Goal: Task Accomplishment & Management: Complete application form

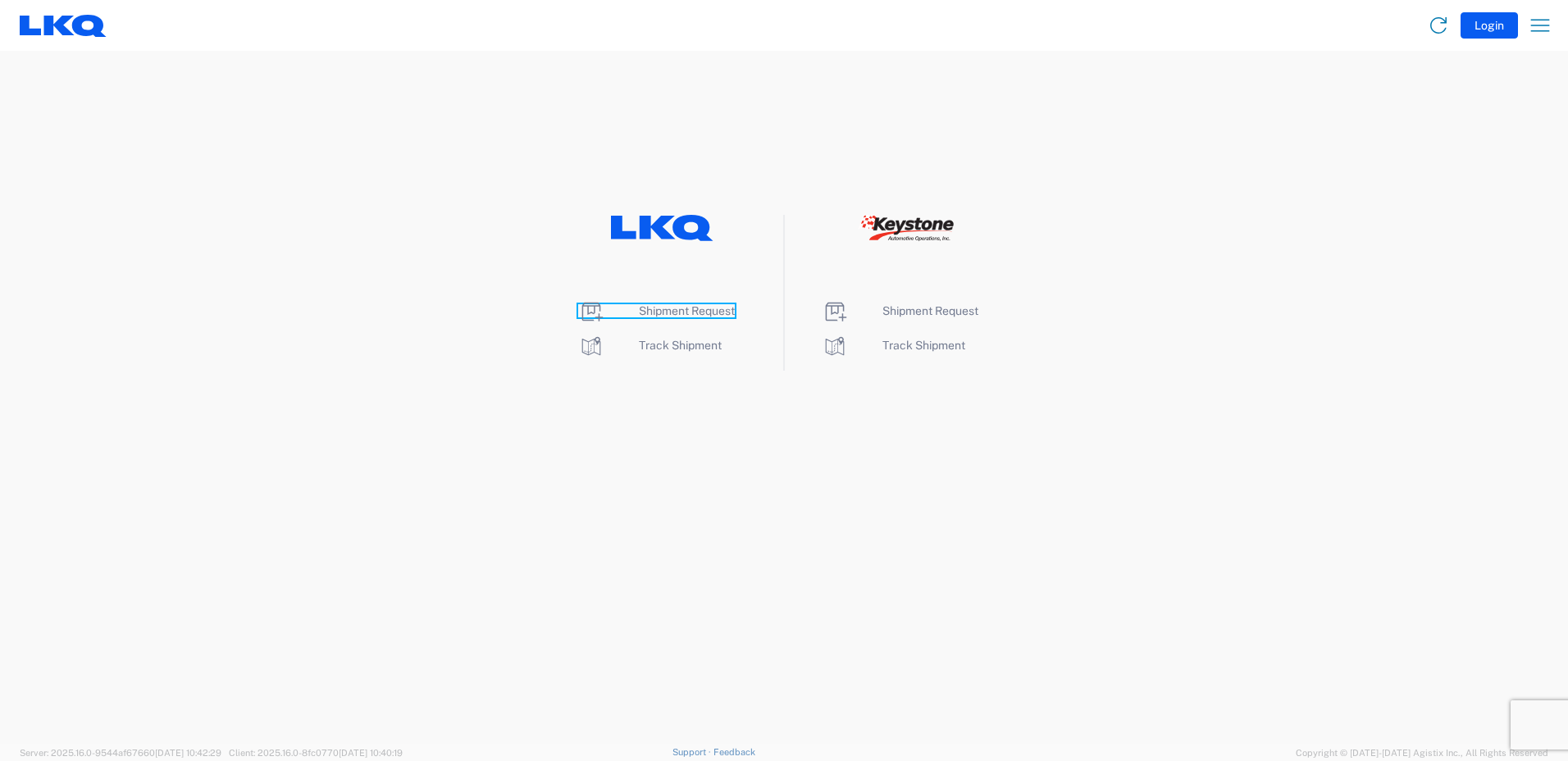
click at [661, 306] on span "Shipment Request" at bounding box center [686, 311] width 96 height 13
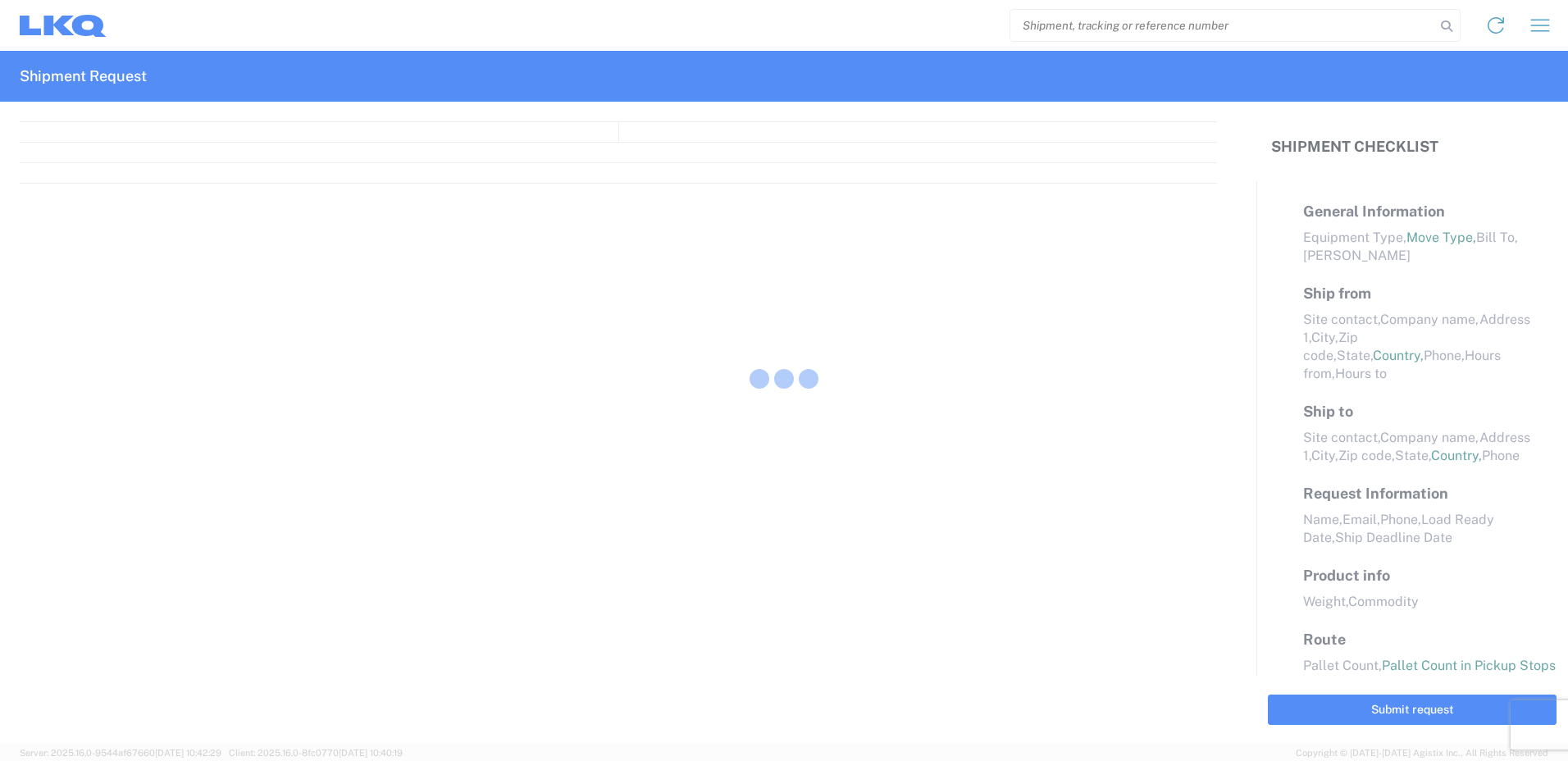
select select "FULL"
select select "LBS"
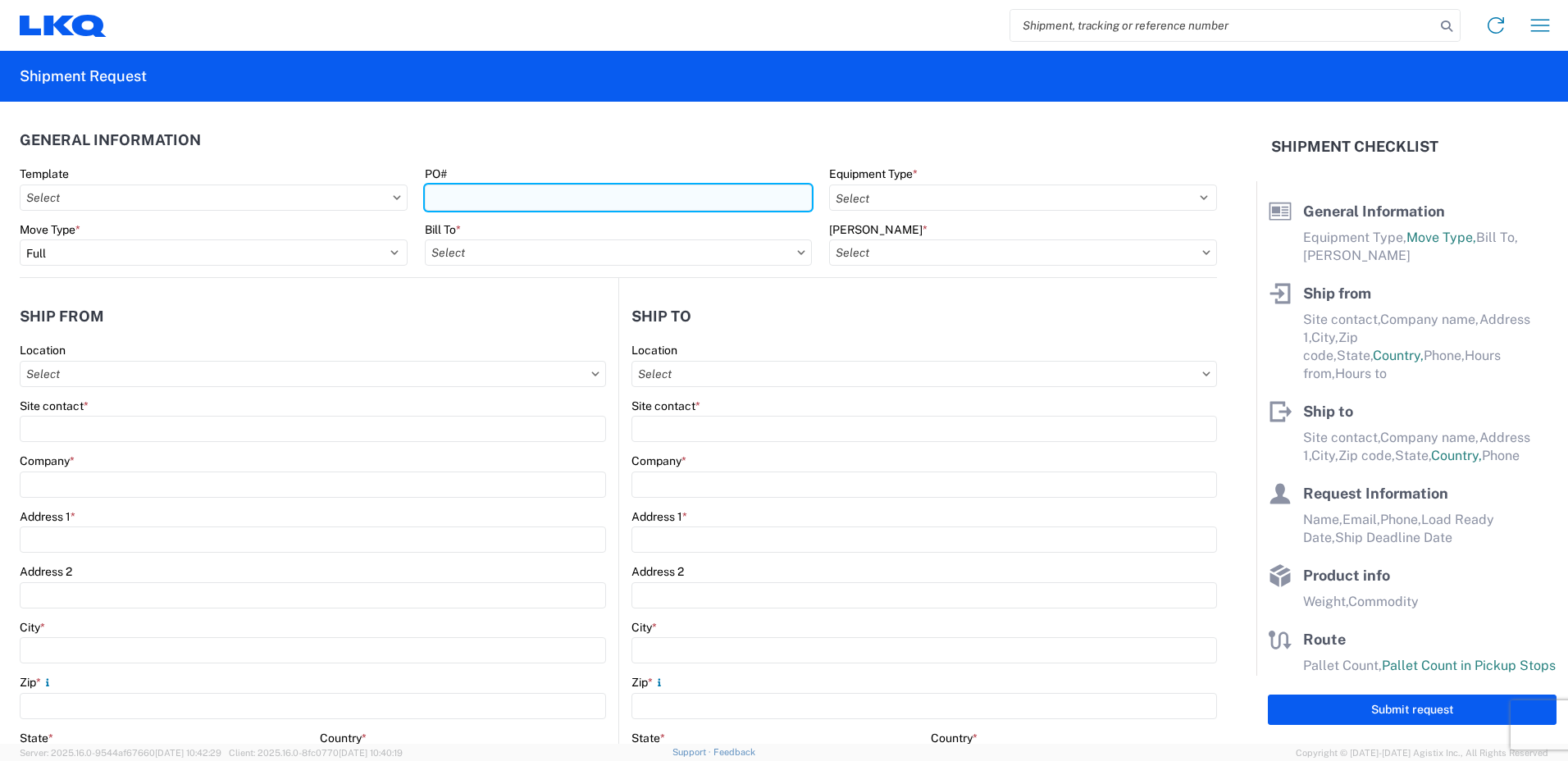
click at [488, 203] on input "PO#" at bounding box center [619, 198] width 388 height 26
type input "T31321"
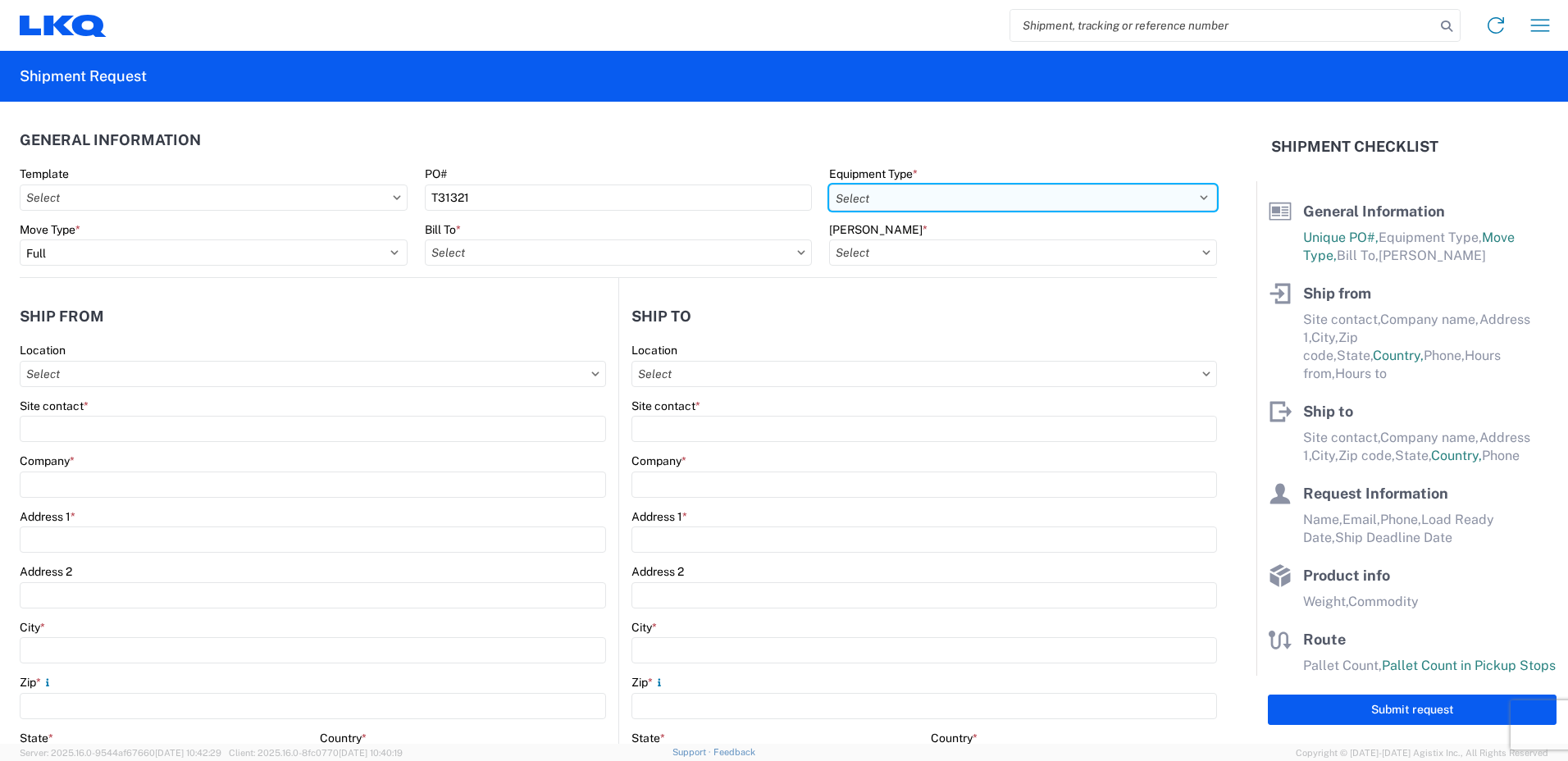
click at [869, 187] on select "Select 53’ Dry Van Flatbed Dropdeck (van) Lowboy (flatbed) Rail" at bounding box center [1023, 198] width 388 height 26
select select "STDV"
click at [830, 185] on select "Select 53’ Dry Van Flatbed Dropdeck (van) Lowboy (flatbed) Rail" at bounding box center [1023, 198] width 388 height 26
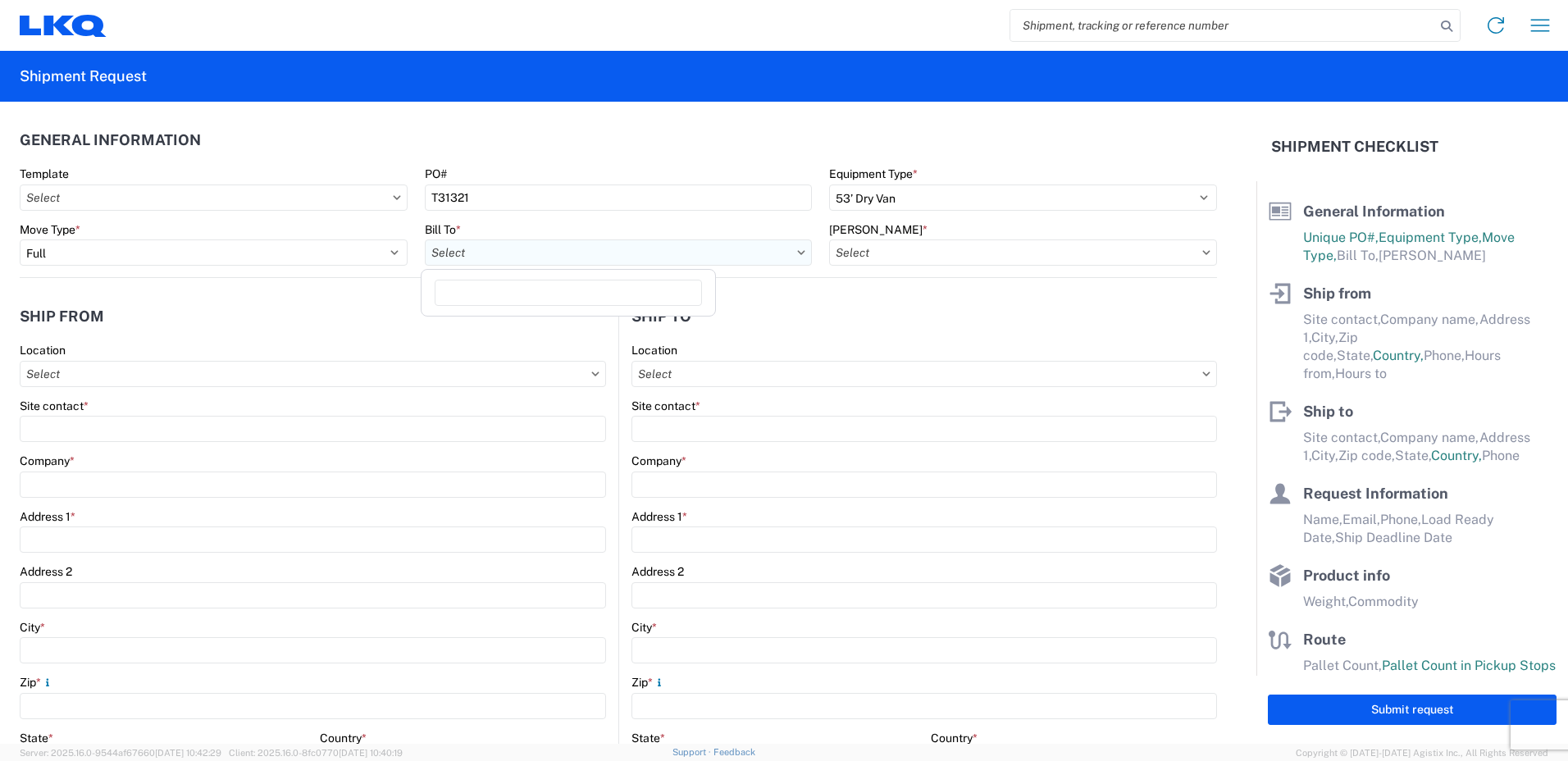
click at [527, 253] on input "Bill To *" at bounding box center [619, 253] width 388 height 26
type input "3392"
click at [491, 328] on div "3392 - Transmetco" at bounding box center [568, 325] width 287 height 26
type input "3392 - Transmetco"
click at [890, 257] on input "Bill Code *" at bounding box center [1023, 253] width 388 height 26
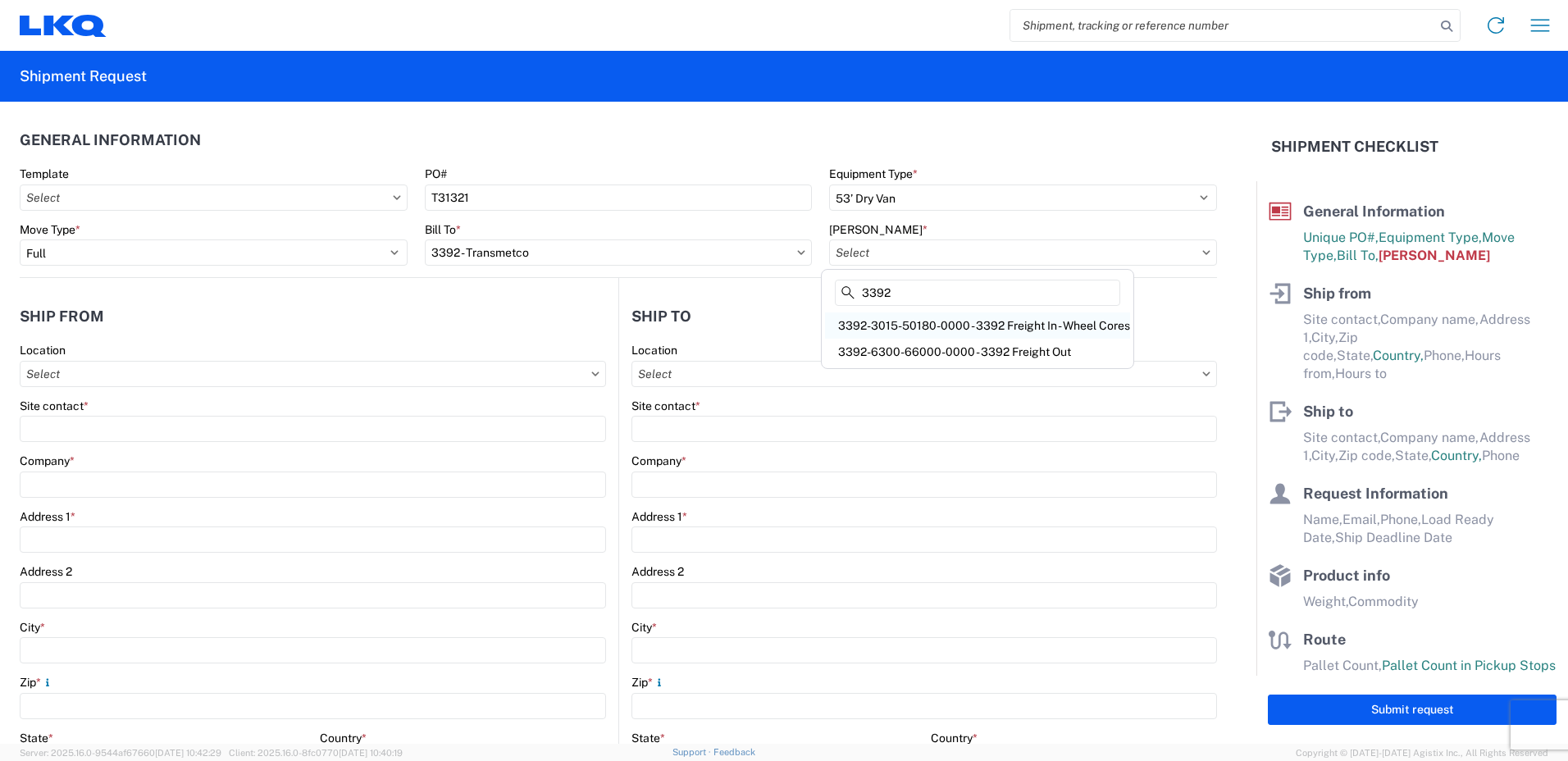
type input "3392"
click at [948, 327] on div "3392-3015-50180-0000 - 3392 Freight In - Wheel Cores" at bounding box center [978, 325] width 305 height 26
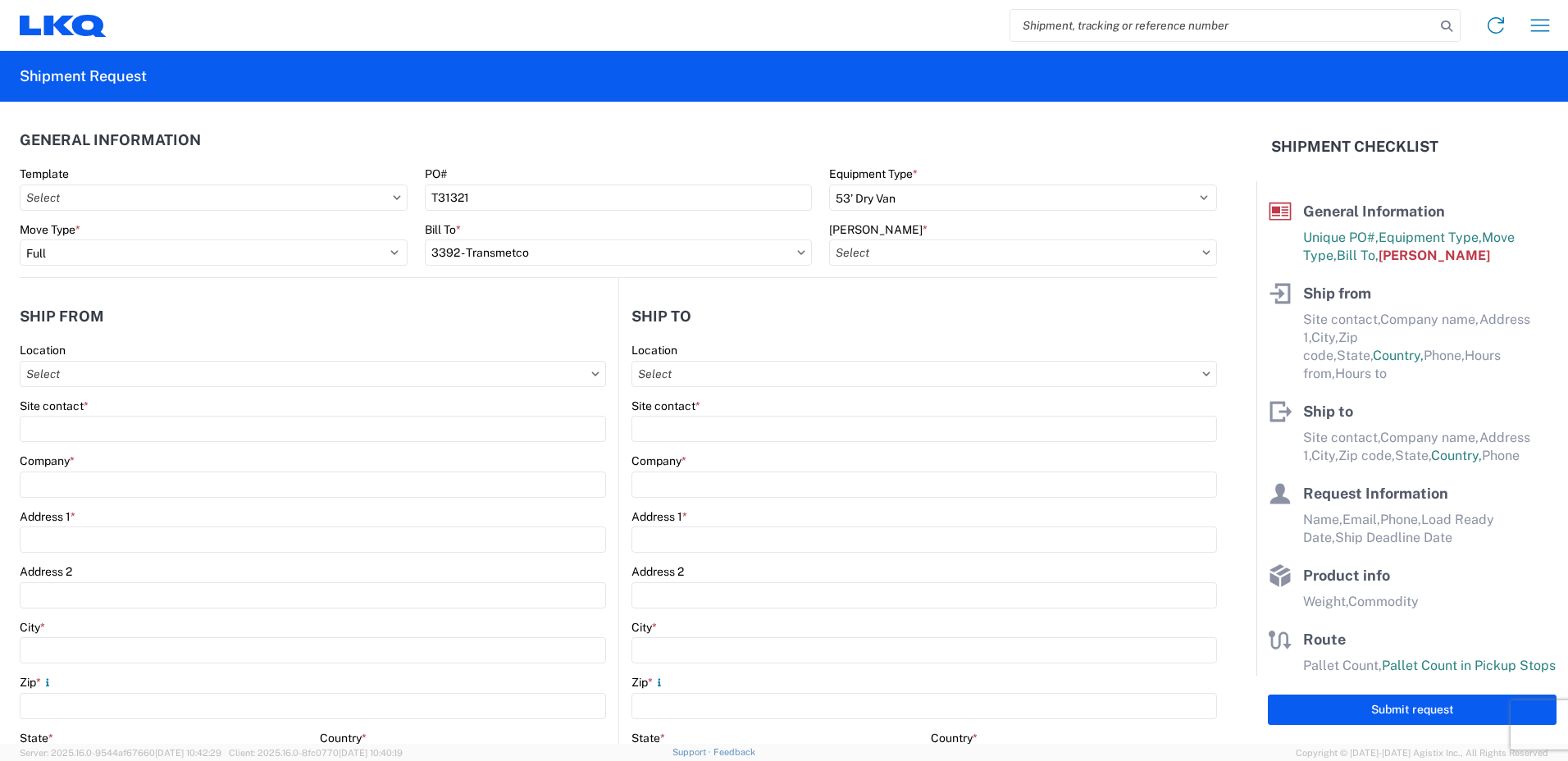
type input "3392-3015-50180-0000 - 3392 Freight In - Wheel Cores"
click at [200, 382] on input "Location" at bounding box center [313, 374] width 587 height 26
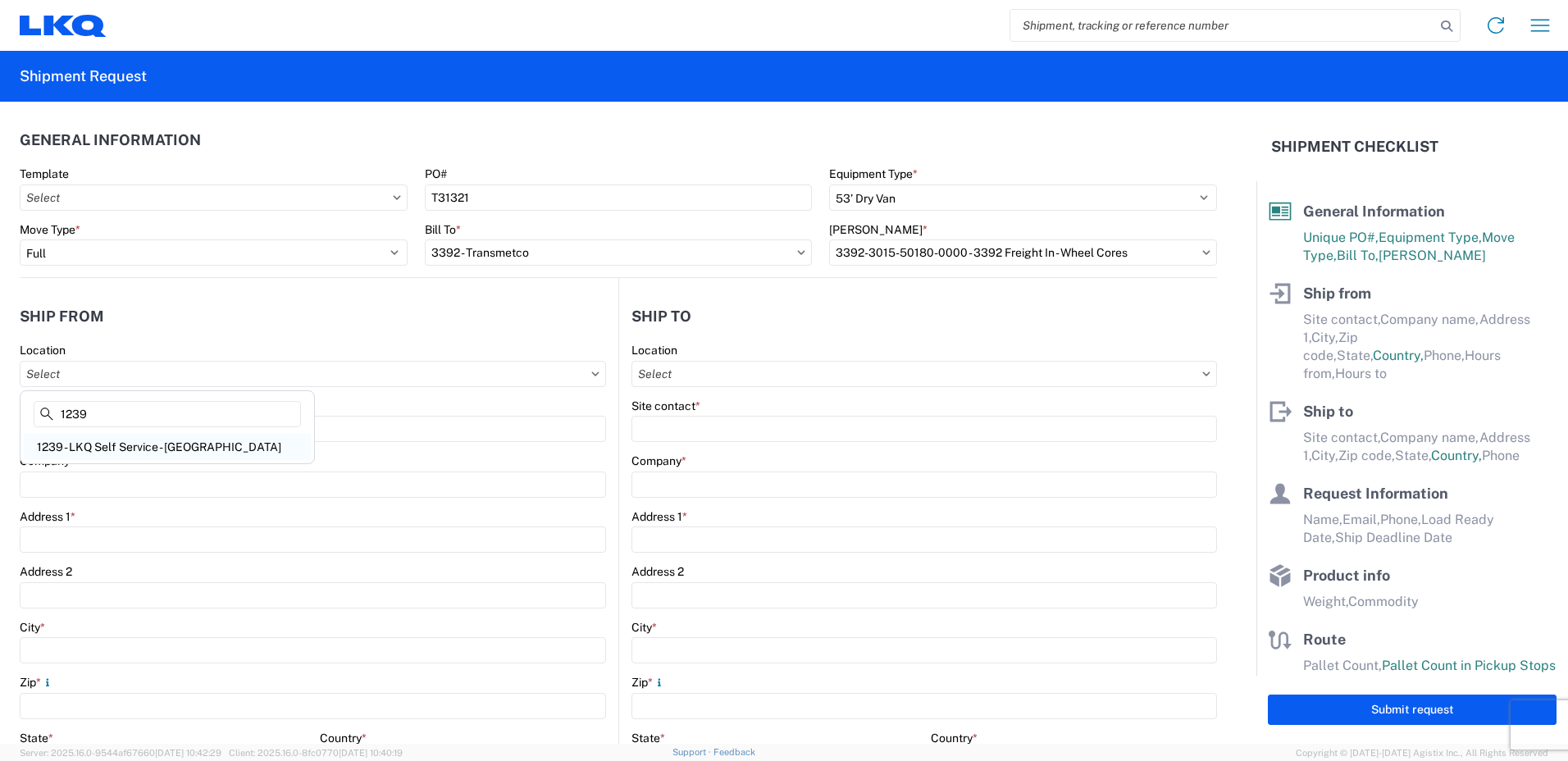
type input "1239"
click at [150, 447] on div "1239 - LKQ Self Service - Houston Southwest" at bounding box center [167, 447] width 287 height 26
type input "1239 - LKQ Self Service - Houston Southwest"
type input "LKQ Corporation"
type input "12575 Hiram Clarke Rd"
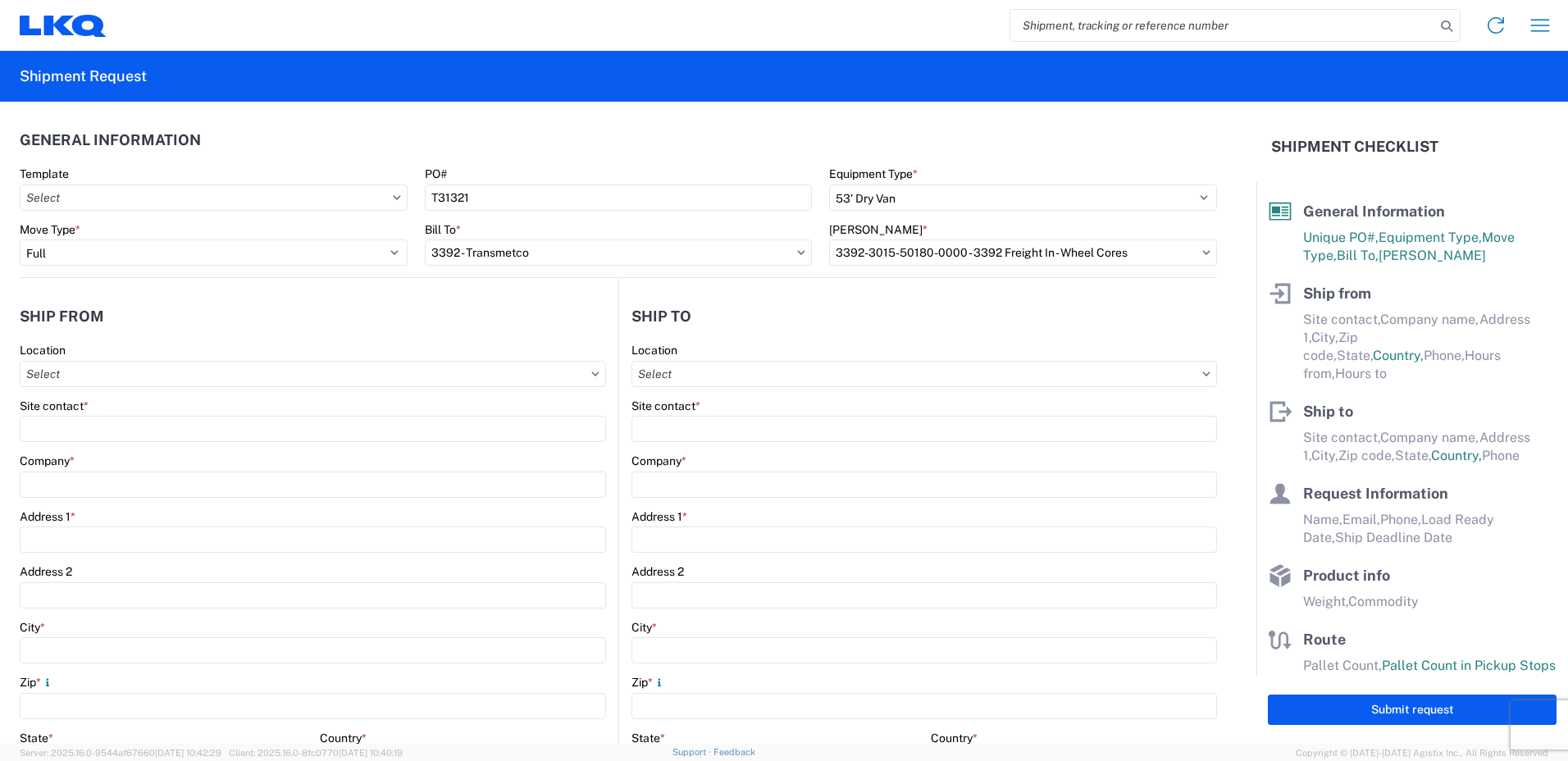
type input "Houston"
type input "77045"
select select "TX"
select select "US"
type input "09:00"
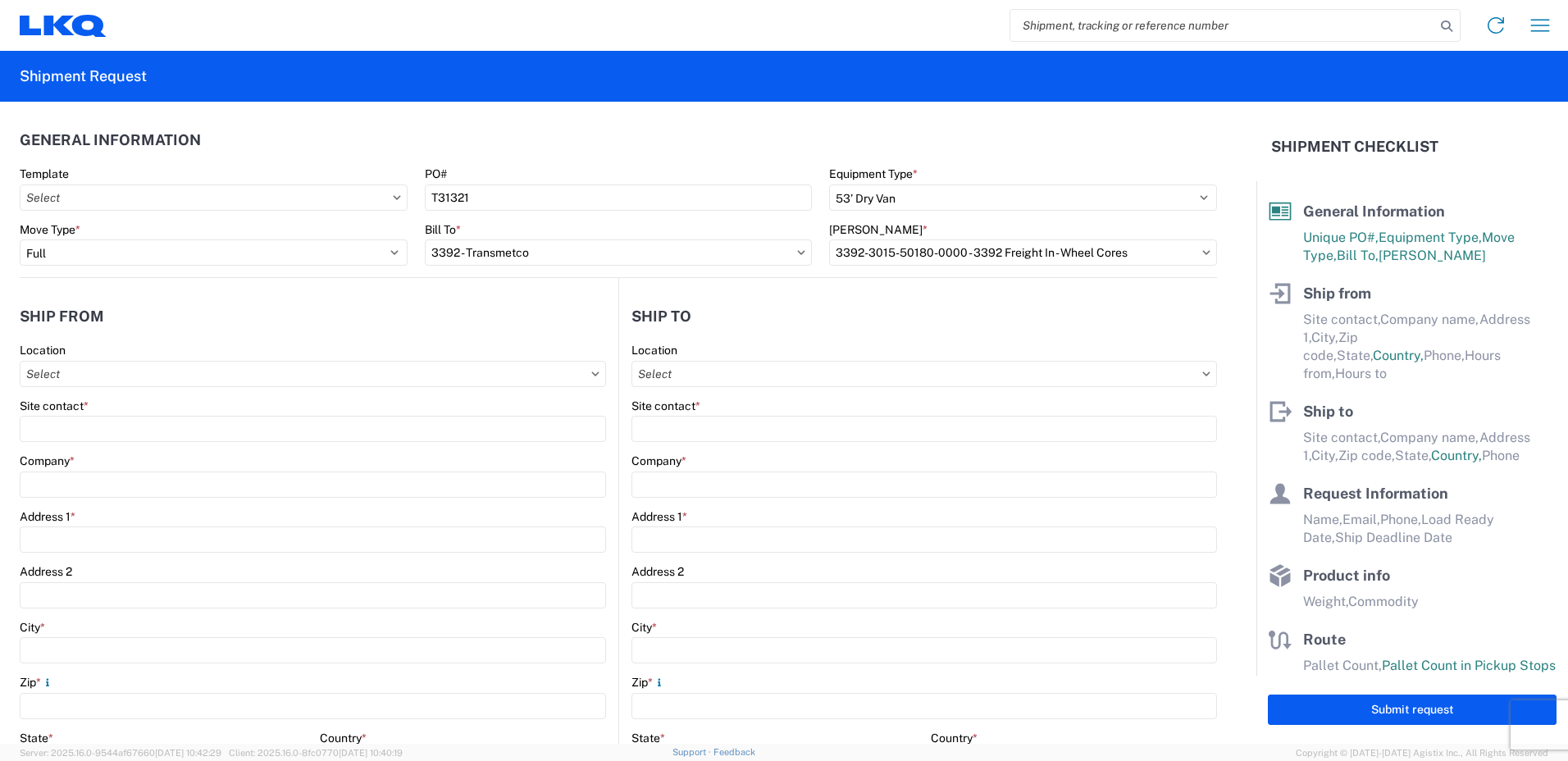
type input "15:00"
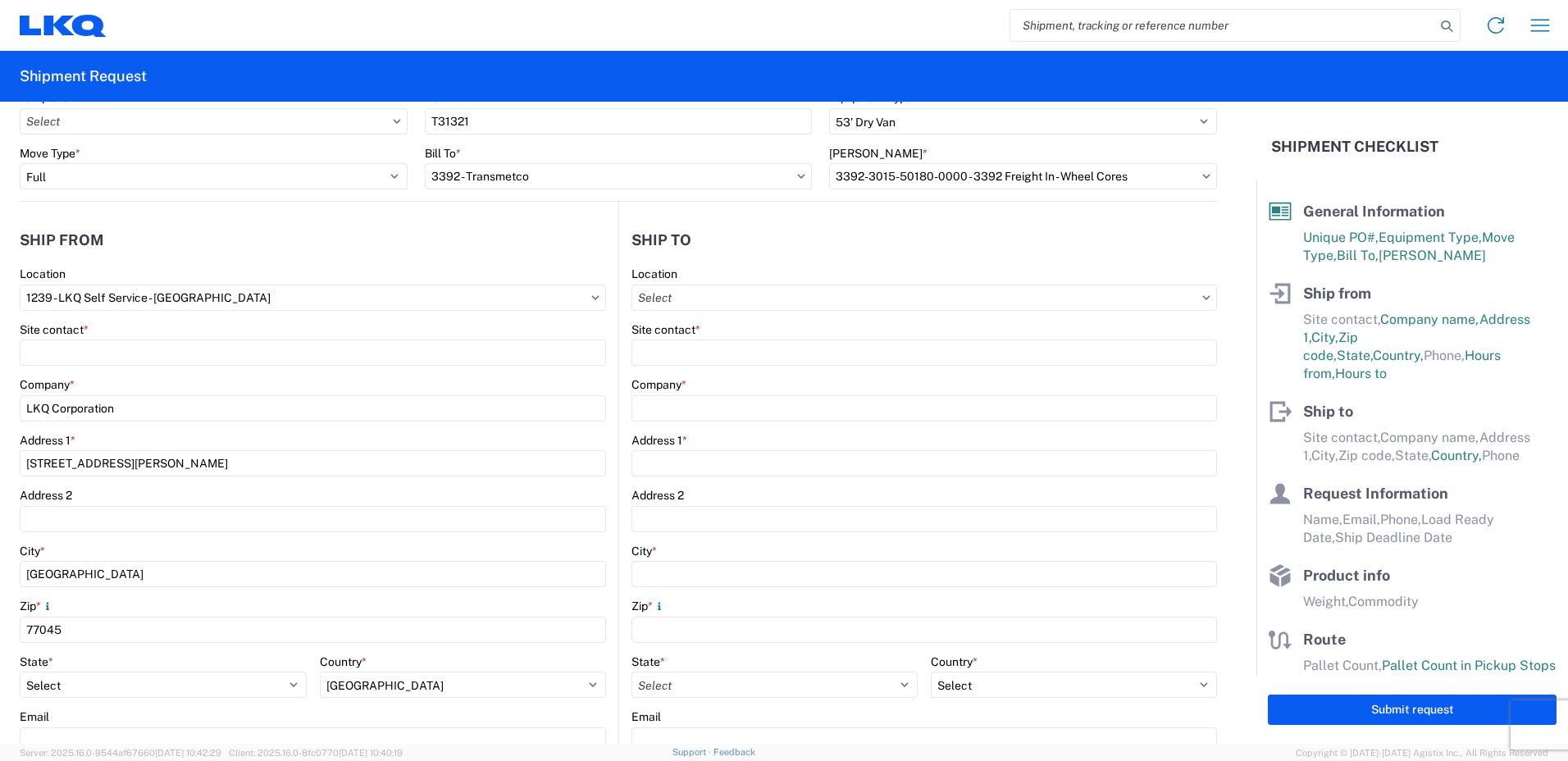
scroll to position [164, 0]
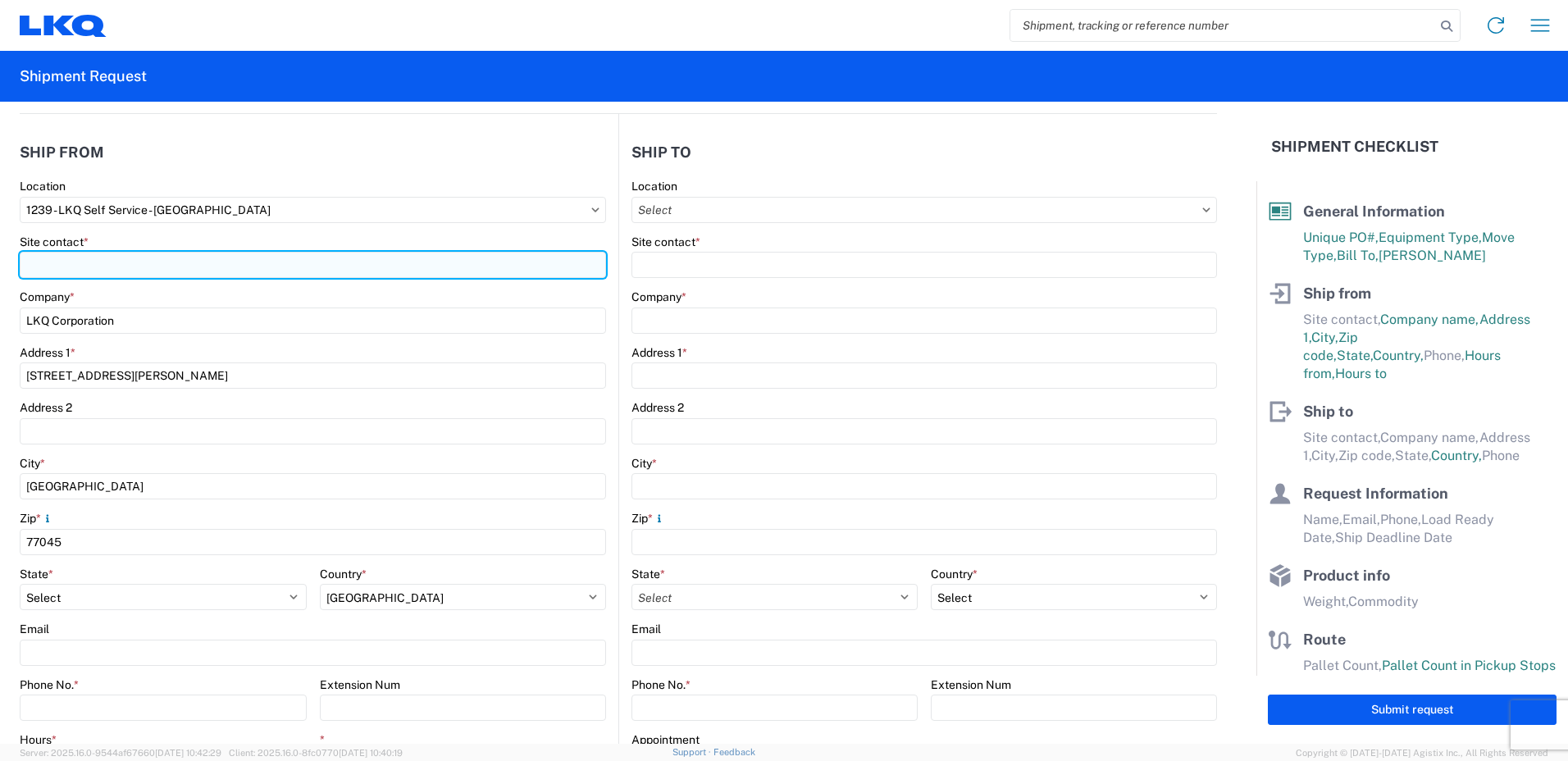
click at [113, 254] on input "Site contact *" at bounding box center [313, 265] width 587 height 26
type input "Luz Soto"
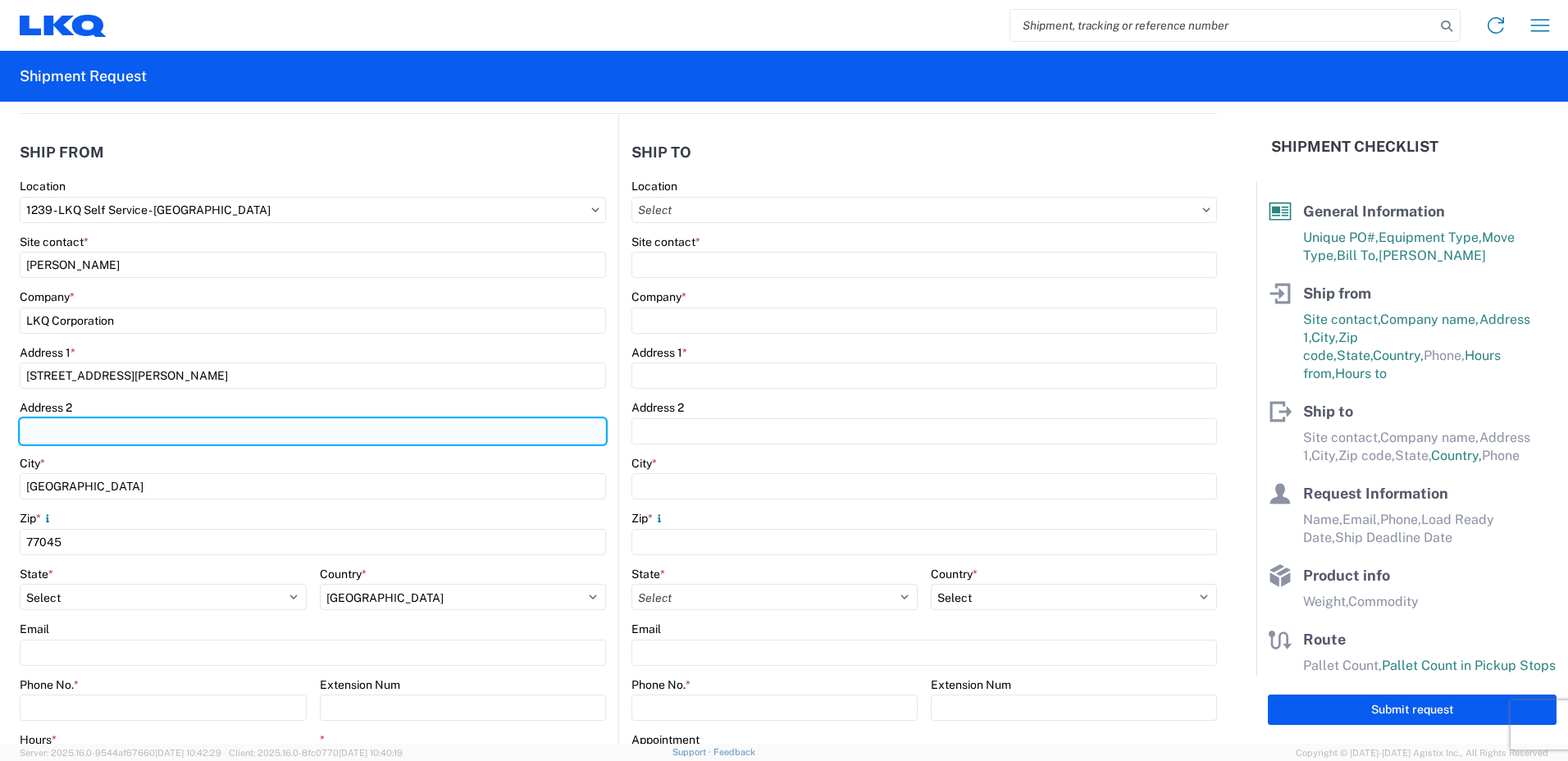
click at [134, 429] on input "Address 2" at bounding box center [313, 431] width 587 height 26
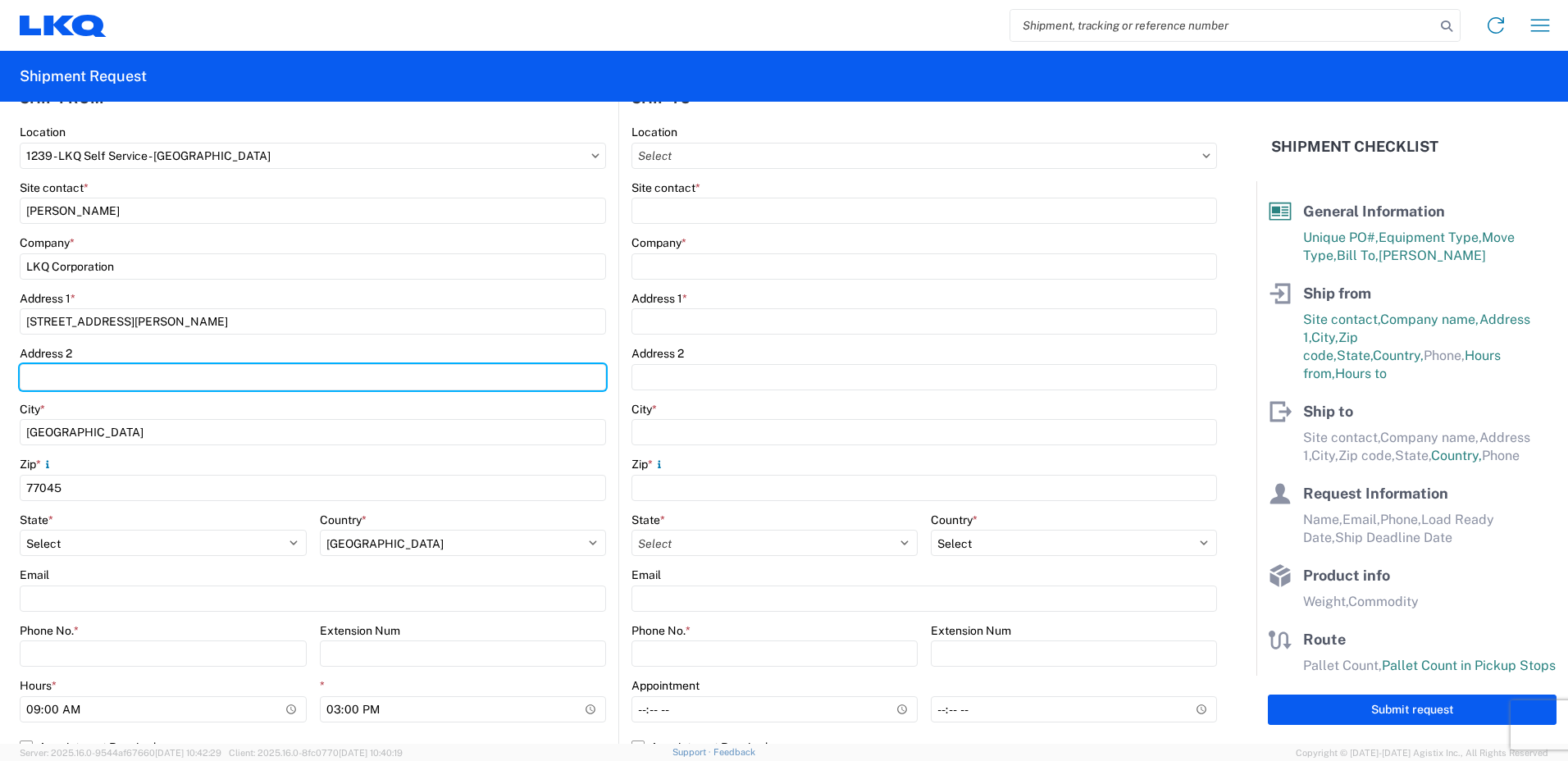
scroll to position [328, 0]
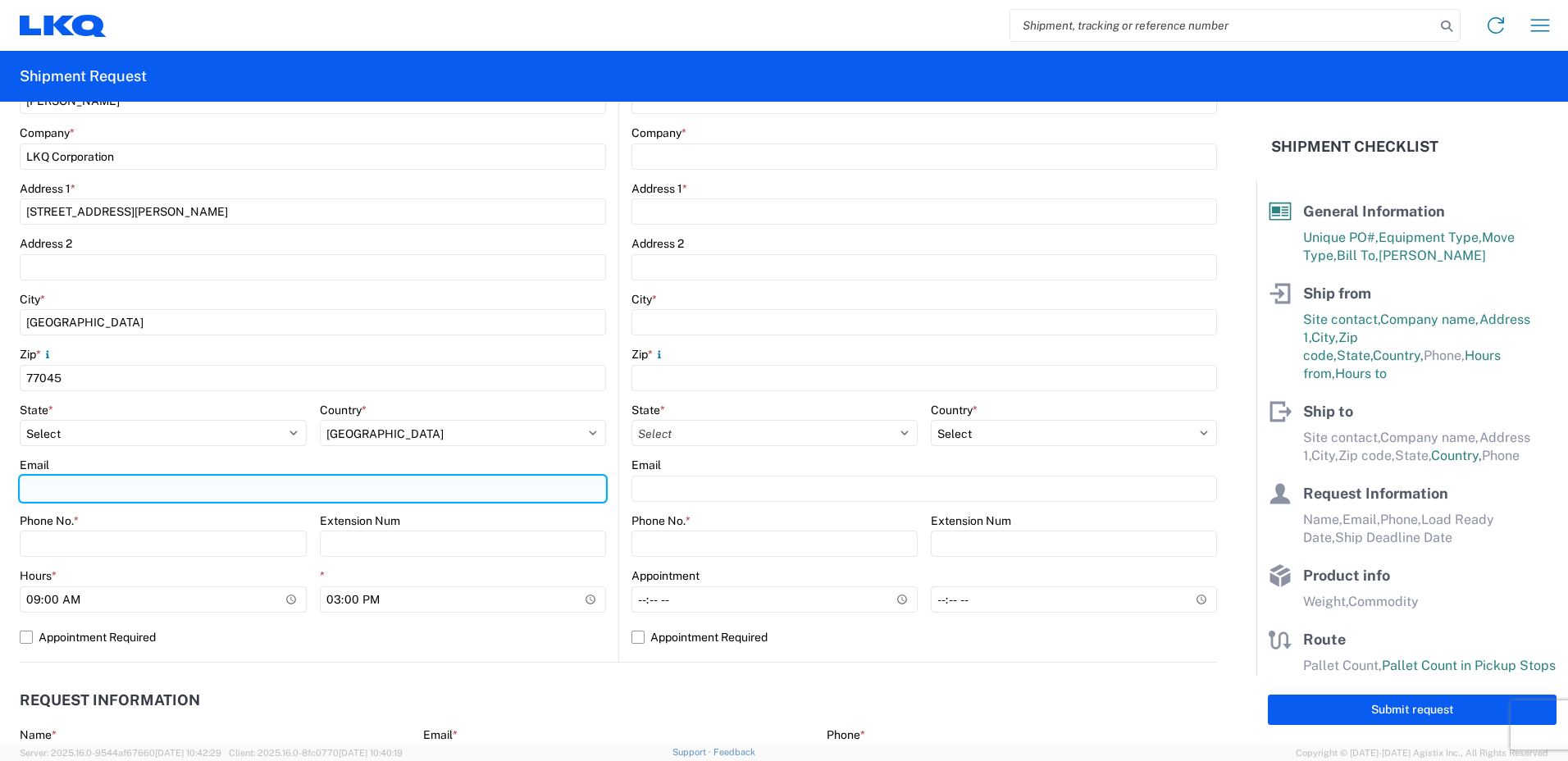
click at [119, 480] on input "Email" at bounding box center [313, 489] width 587 height 26
type input "lisoto@lkqcorp.com"
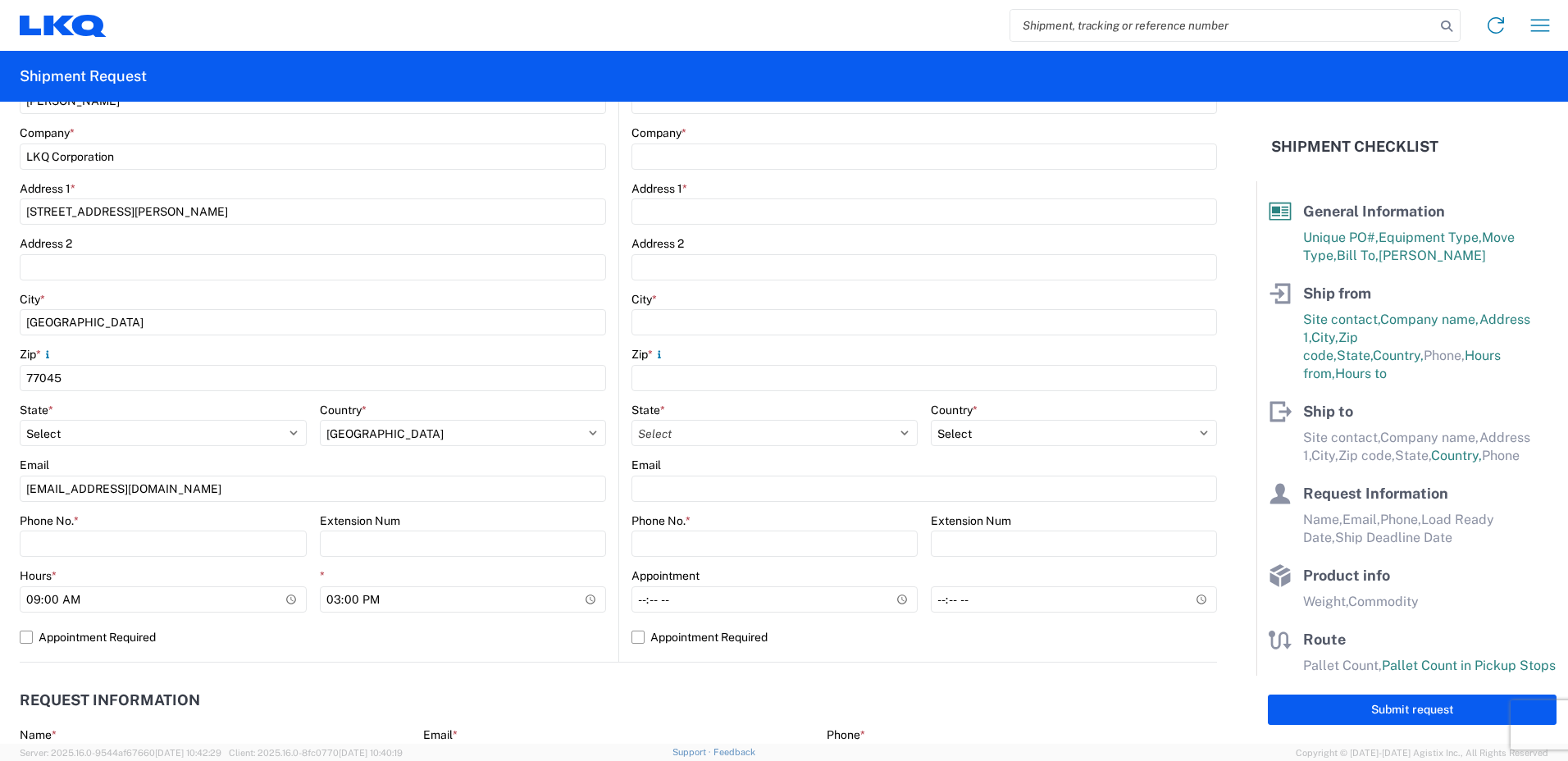
click at [151, 463] on div "Email" at bounding box center [313, 464] width 587 height 15
click at [0, 589] on html "Home Shipment request Shipment tracking Shipment Request General Information Te…" at bounding box center [784, 380] width 1568 height 761
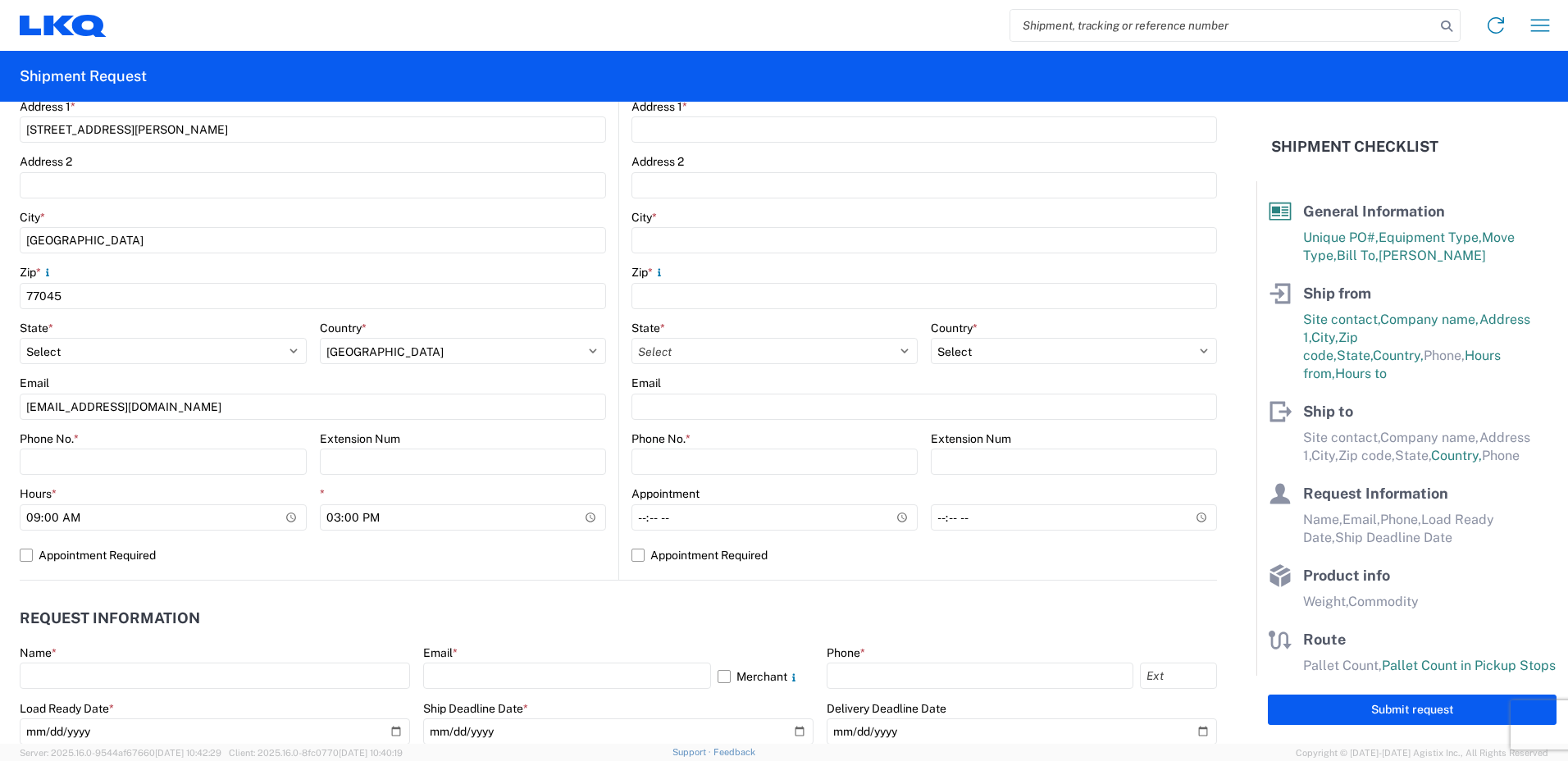
click at [127, 476] on agx-form-control-wrapper-v2 "Phone No. *" at bounding box center [163, 459] width 287 height 56
click at [133, 455] on input "Phone No. *" at bounding box center [163, 462] width 287 height 26
drag, startPoint x: 107, startPoint y: 457, endPoint x: 21, endPoint y: 457, distance: 86.0
click at [21, 457] on input "8325408005" at bounding box center [163, 462] width 287 height 26
type input "8328596071"
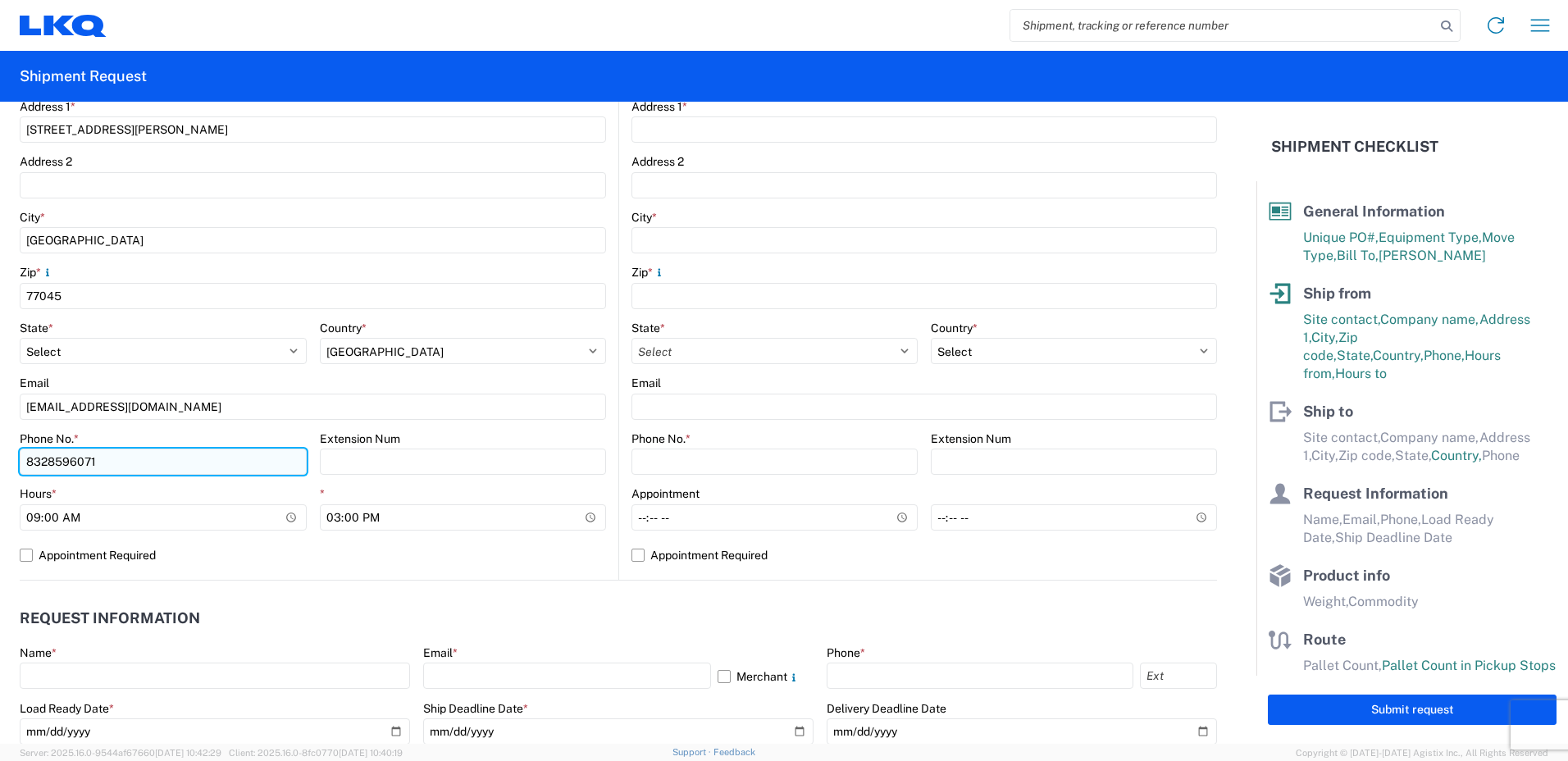
click at [47, 456] on input "8328596071" at bounding box center [163, 462] width 287 height 26
click at [70, 463] on input "8328596071" at bounding box center [163, 462] width 287 height 26
click at [426, 497] on div "*" at bounding box center [463, 494] width 287 height 15
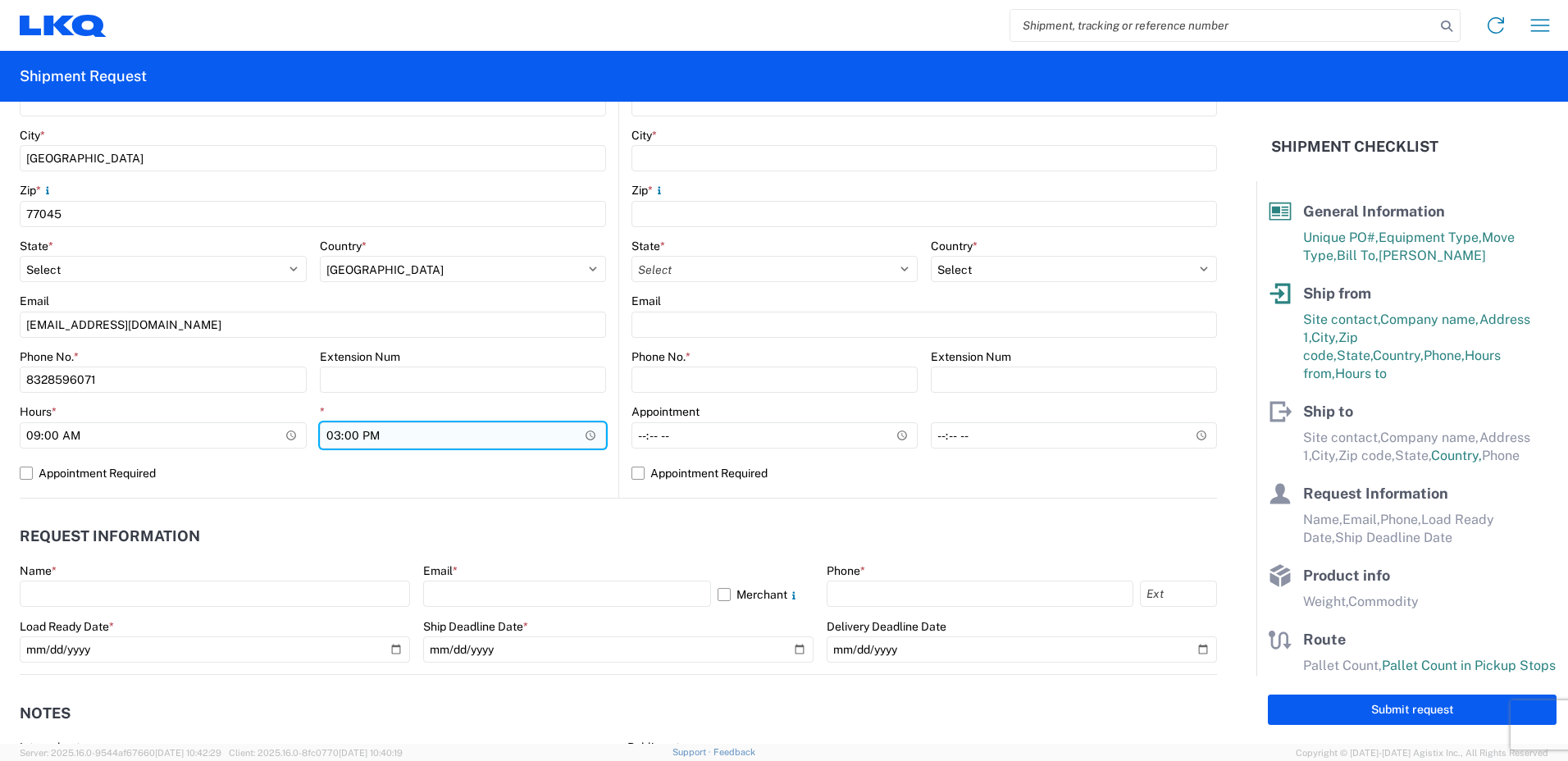
click at [581, 439] on input "15:00" at bounding box center [463, 436] width 287 height 26
type input "14:50"
click at [536, 482] on label "Appointment Required" at bounding box center [313, 473] width 587 height 26
click at [0, 0] on input "Appointment Required" at bounding box center [0, 0] width 0 height 0
select select "US"
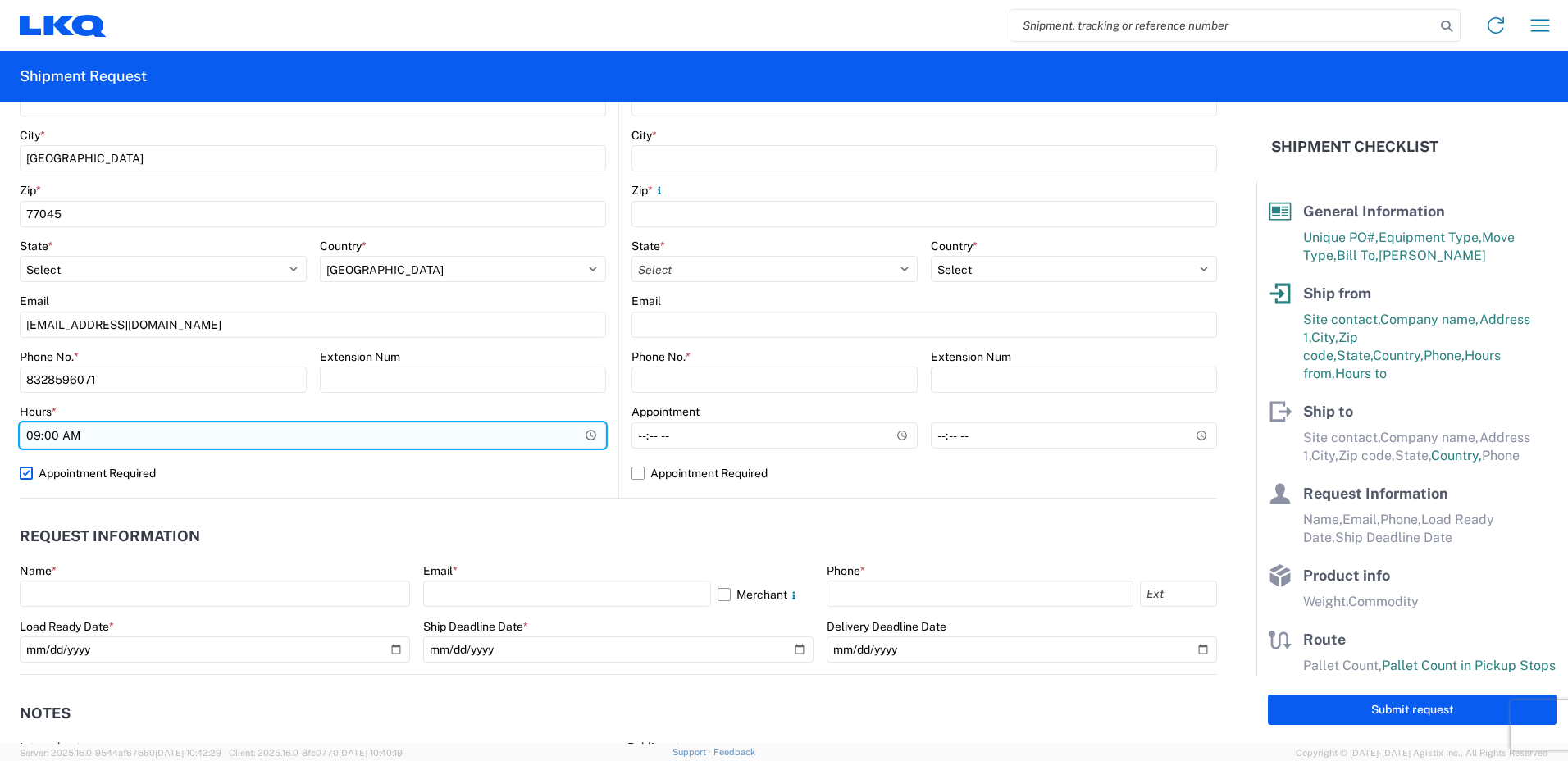
click at [401, 436] on input "09:00" at bounding box center [313, 436] width 587 height 26
click at [583, 433] on input "09:00" at bounding box center [313, 436] width 587 height 26
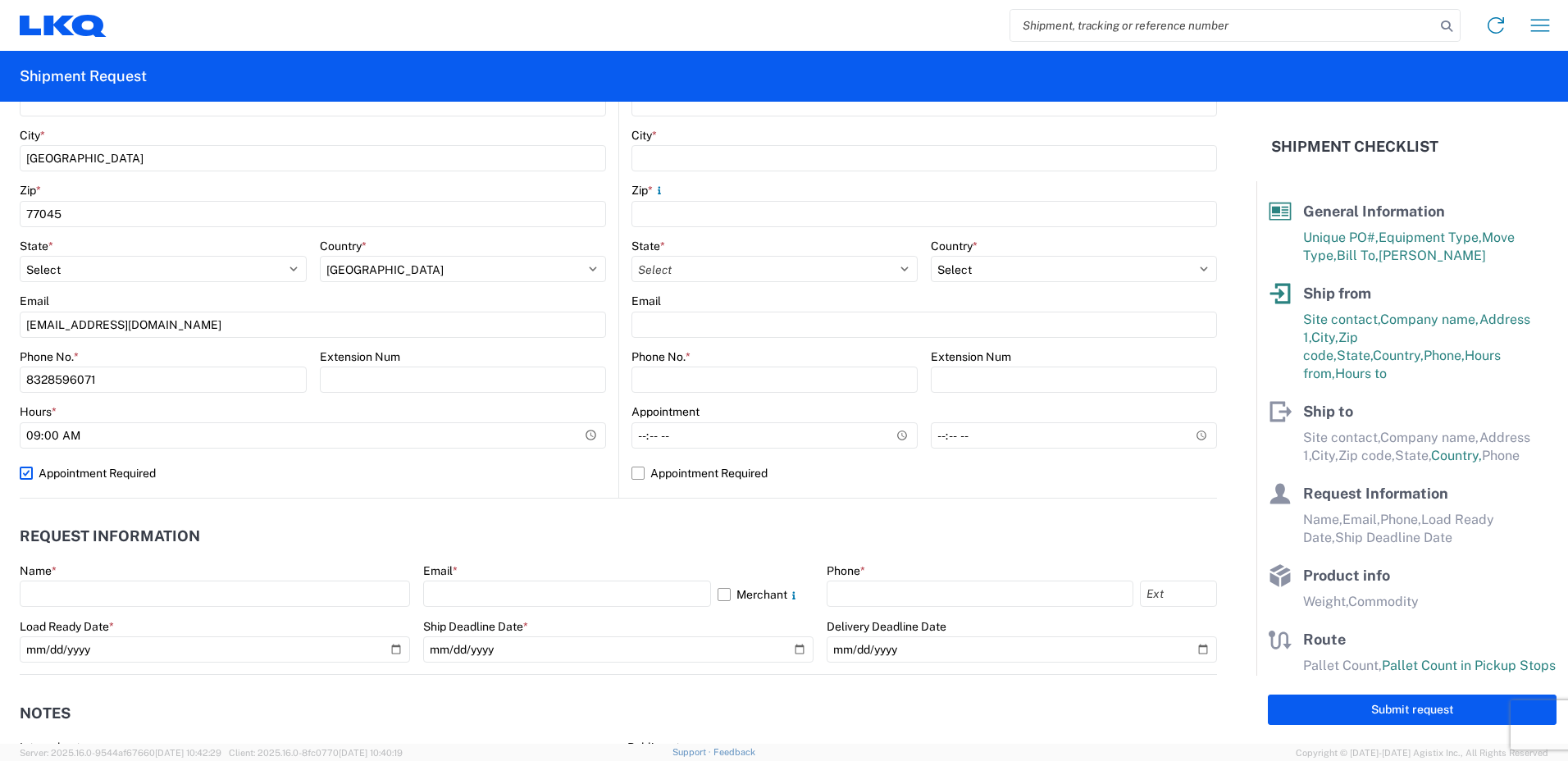
click at [472, 478] on label "Appointment Required" at bounding box center [313, 473] width 587 height 26
click at [0, 0] on input "Appointment Required" at bounding box center [0, 0] width 0 height 0
select select "US"
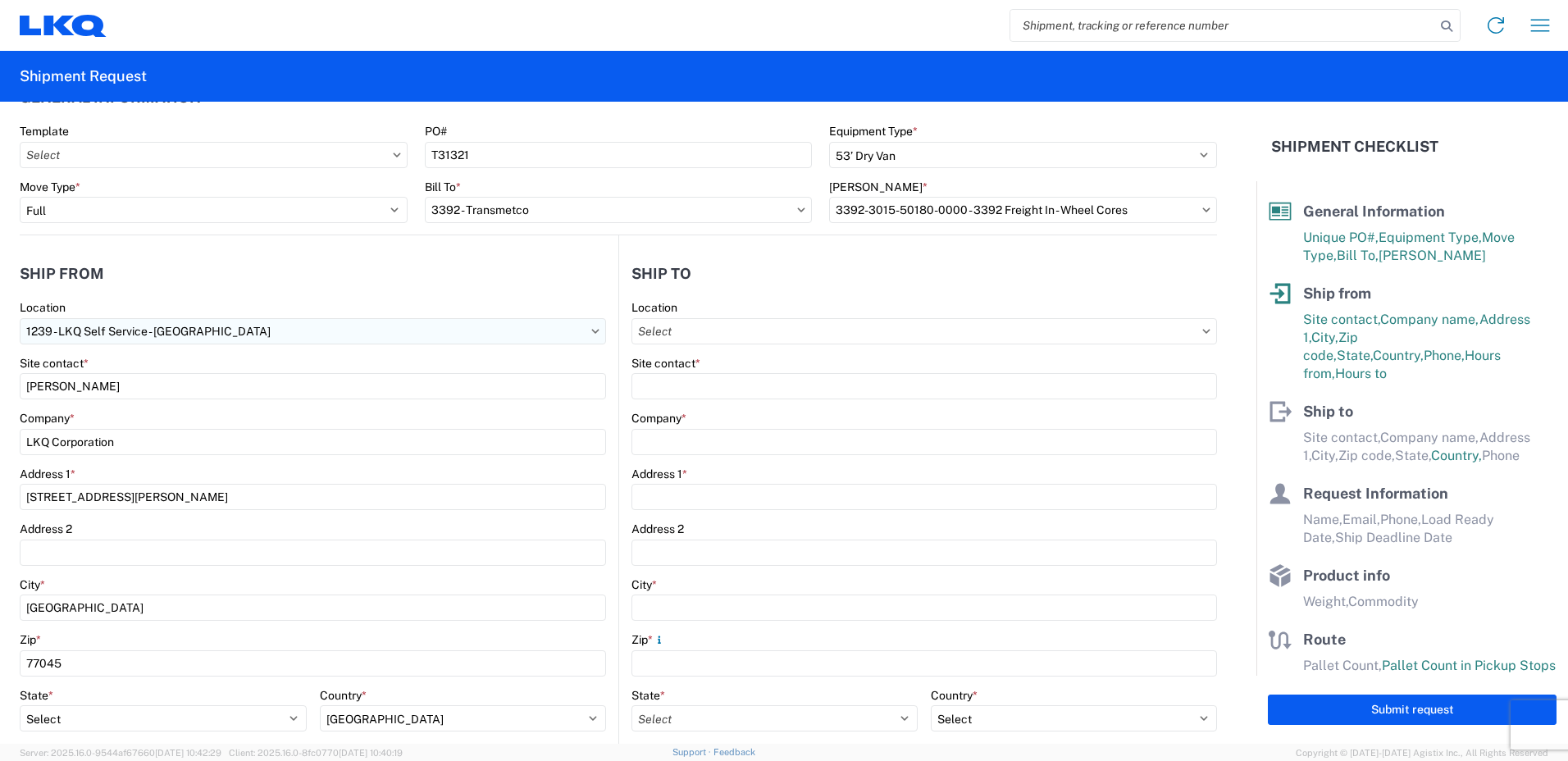
scroll to position [0, 0]
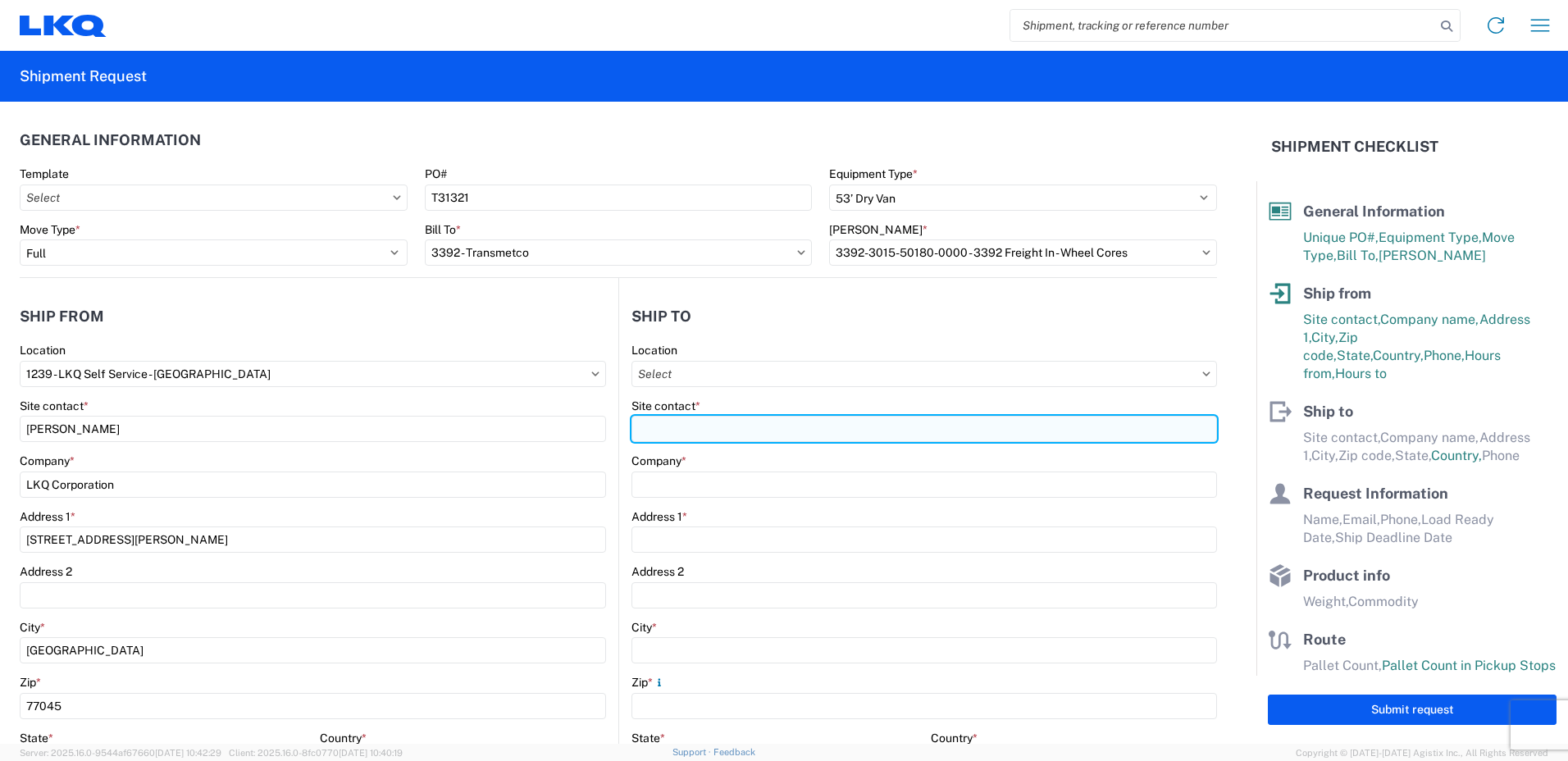
click at [679, 436] on input "Site contact *" at bounding box center [924, 429] width 586 height 26
